Goal: Transaction & Acquisition: Purchase product/service

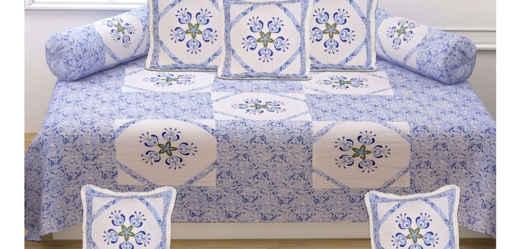
scroll to position [777, 0]
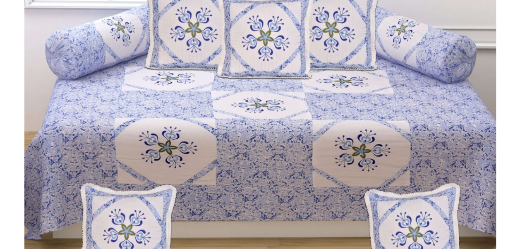
click at [207, 161] on img at bounding box center [259, 83] width 471 height 412
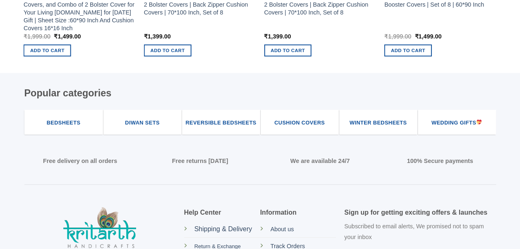
scroll to position [2265, 0]
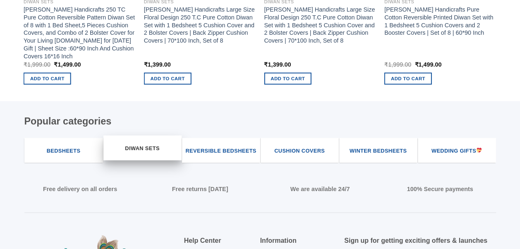
click at [141, 144] on span "Diwan Sets" at bounding box center [142, 148] width 34 height 8
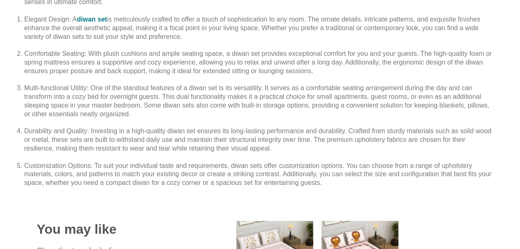
scroll to position [1174, 0]
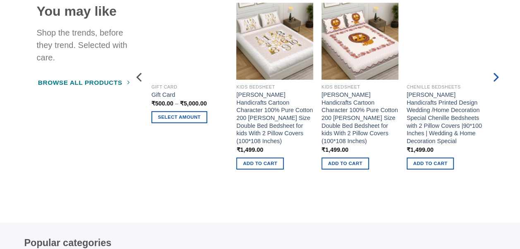
click at [496, 74] on icon "Next" at bounding box center [494, 77] width 15 height 15
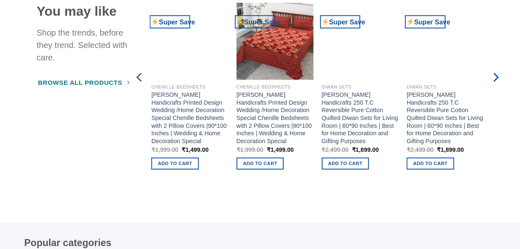
click at [493, 77] on icon "Next" at bounding box center [494, 77] width 15 height 15
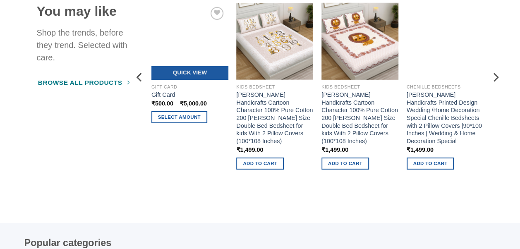
click at [180, 103] on span "₹" at bounding box center [182, 103] width 4 height 7
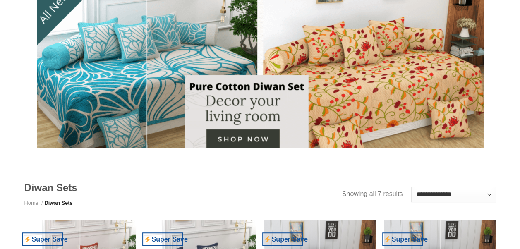
scroll to position [78, 0]
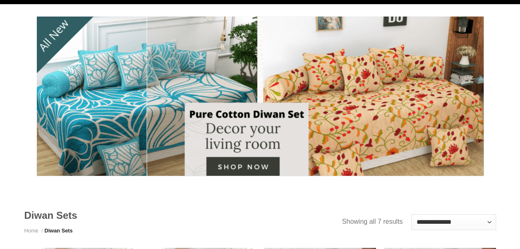
click at [345, 128] on div at bounding box center [260, 96] width 446 height 159
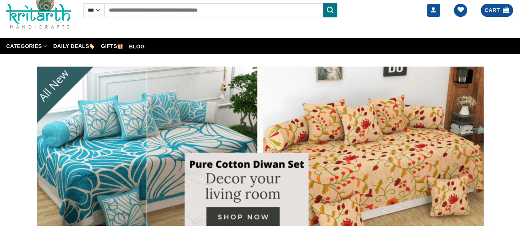
scroll to position [0, 0]
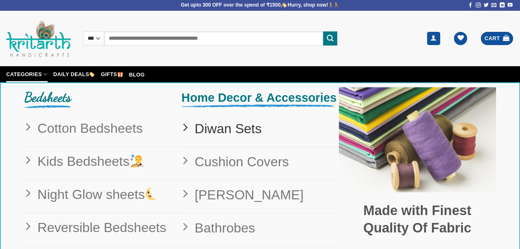
click at [223, 139] on span "Diwan Sets" at bounding box center [225, 128] width 74 height 21
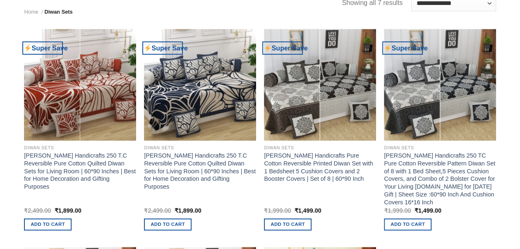
scroll to position [298, 0]
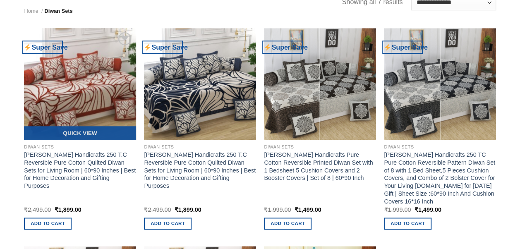
click at [97, 81] on img at bounding box center [80, 84] width 112 height 112
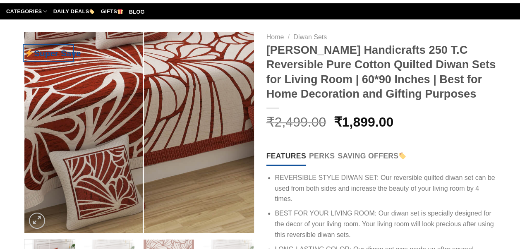
scroll to position [50, 0]
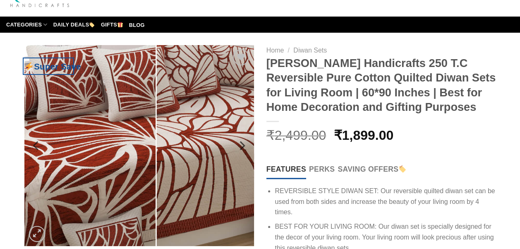
click at [117, 162] on img at bounding box center [138, 145] width 229 height 201
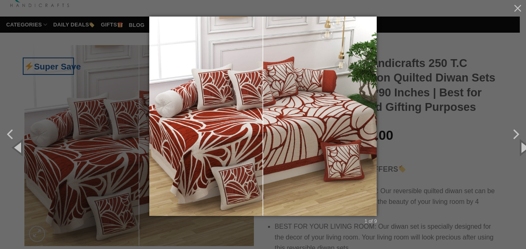
click at [239, 139] on img at bounding box center [263, 125] width 228 height 216
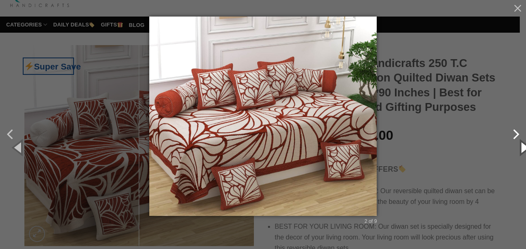
click at [516, 132] on div "2 of 9" at bounding box center [263, 124] width 526 height 249
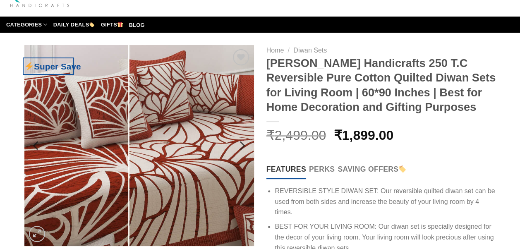
click at [151, 129] on img at bounding box center [138, 145] width 229 height 201
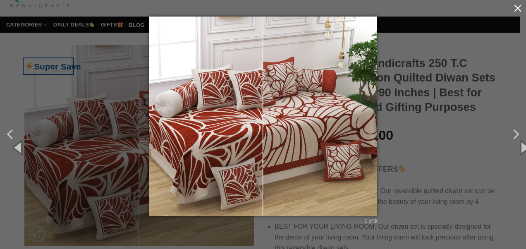
click at [517, 5] on button "button" at bounding box center [517, 8] width 17 height 17
